Goal: Task Accomplishment & Management: Manage account settings

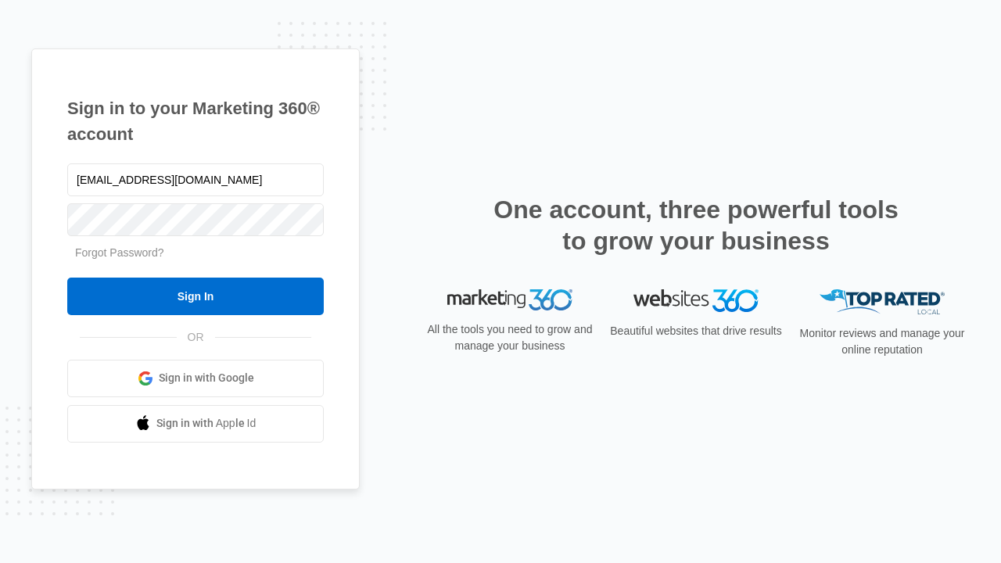
type input "dankie614@gmail.com"
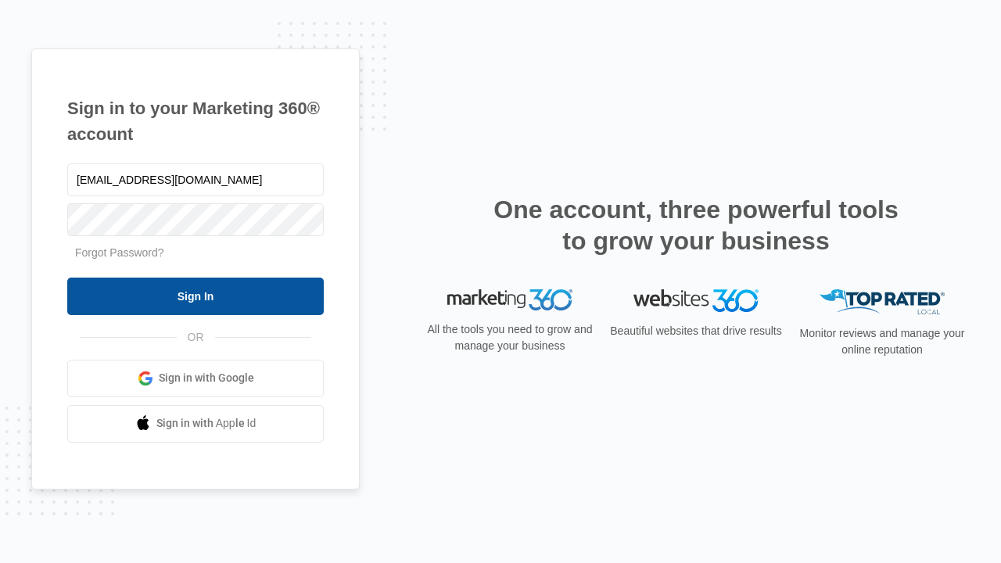
click at [195, 296] on input "Sign In" at bounding box center [195, 297] width 256 height 38
